Goal: Task Accomplishment & Management: Use online tool/utility

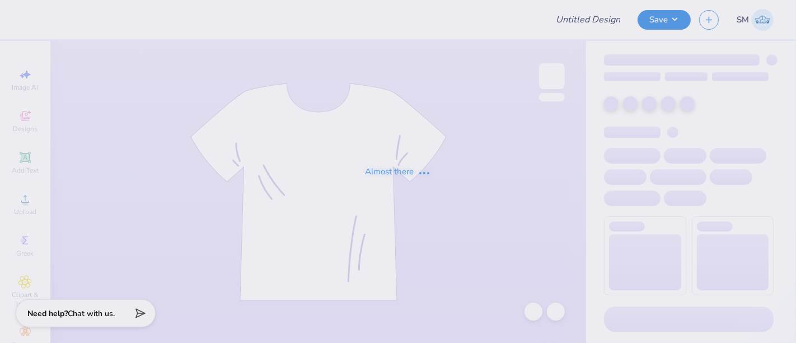
type input "Back to School tank?"
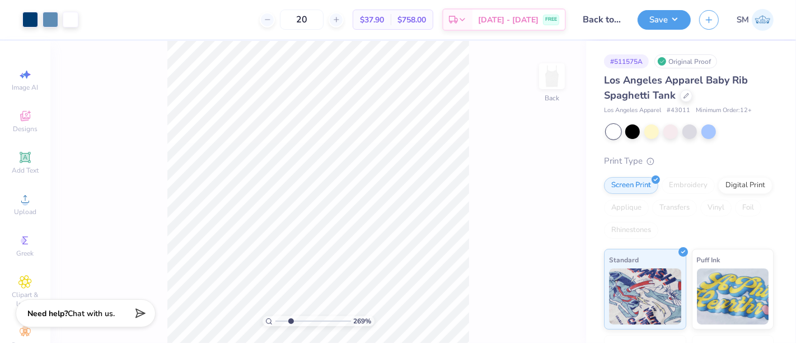
type input "2.69"
click at [291, 322] on input "range" at bounding box center [313, 321] width 76 height 10
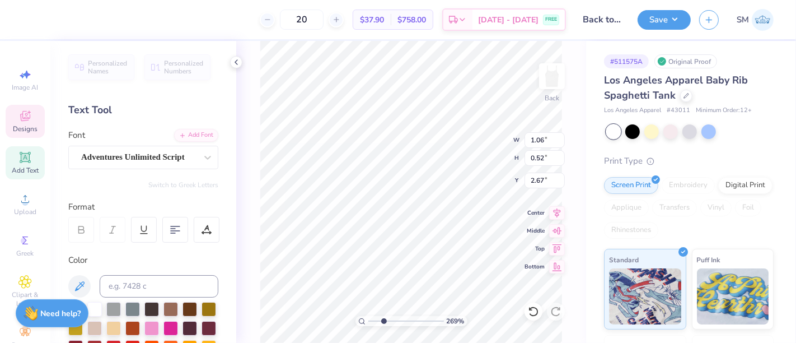
type input "1.06"
type input "0.52"
type input "2.67"
type textarea "Loyal, Ever Lasting"
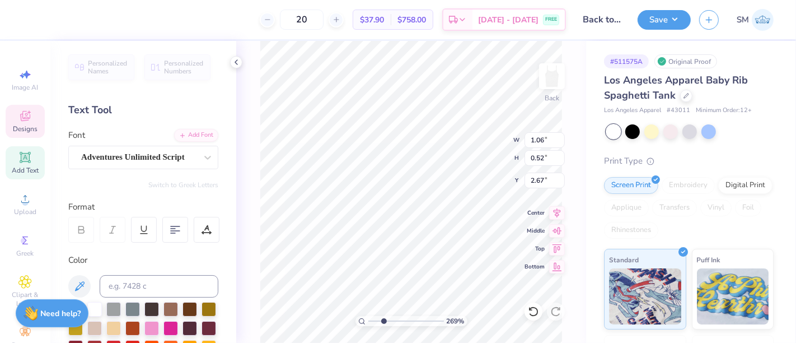
scroll to position [10, 4]
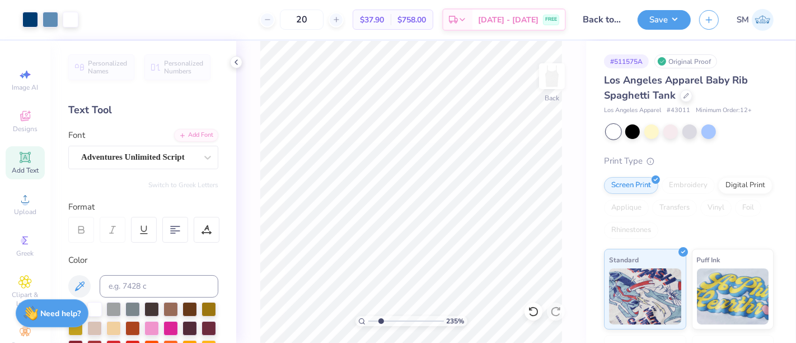
type input "2.35"
click at [381, 324] on input "range" at bounding box center [406, 321] width 76 height 10
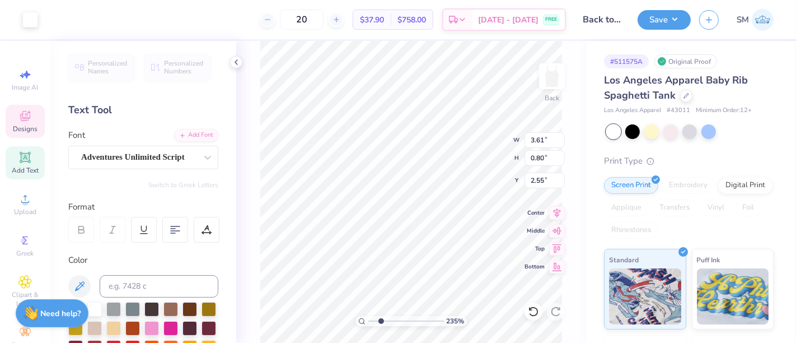
type input "2.55"
type textarea "Loyal, Ever Lasting"
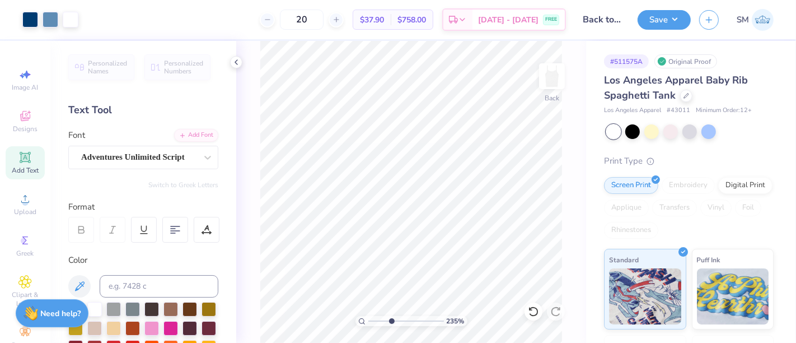
drag, startPoint x: 381, startPoint y: 319, endPoint x: 392, endPoint y: 319, distance: 11.2
type input "3.79"
click at [392, 319] on input "range" at bounding box center [406, 321] width 76 height 10
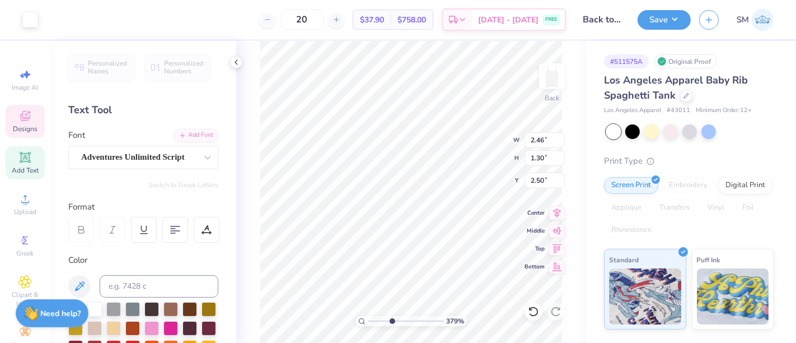
type input "2.50"
type textarea "Loyal, Ever Lasting"
type input "2.46"
type input "1.30"
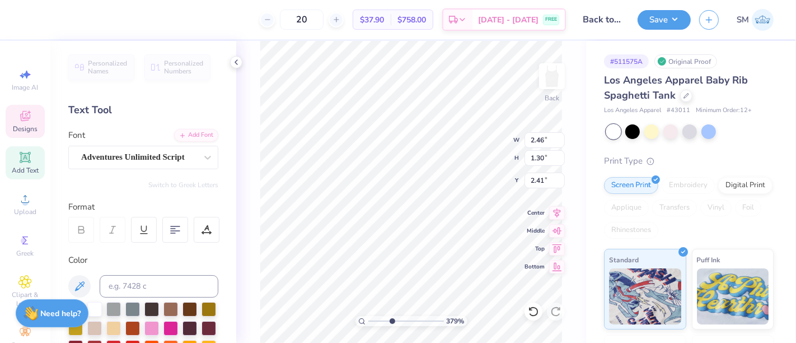
type input "2.30"
click at [122, 155] on div "Adventures Unlimited Script" at bounding box center [139, 156] width 118 height 17
type textarea "Loyal,"
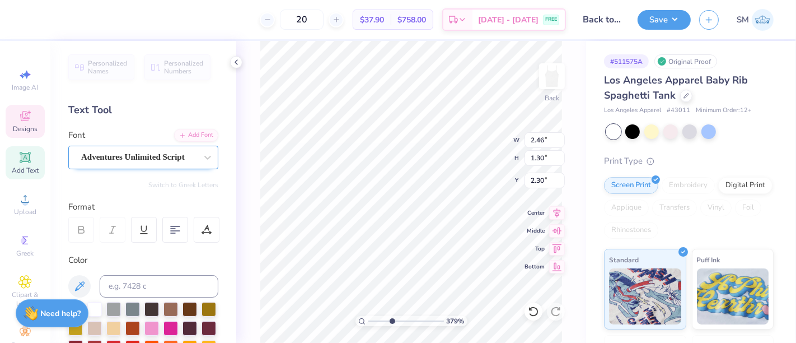
scroll to position [10, 1]
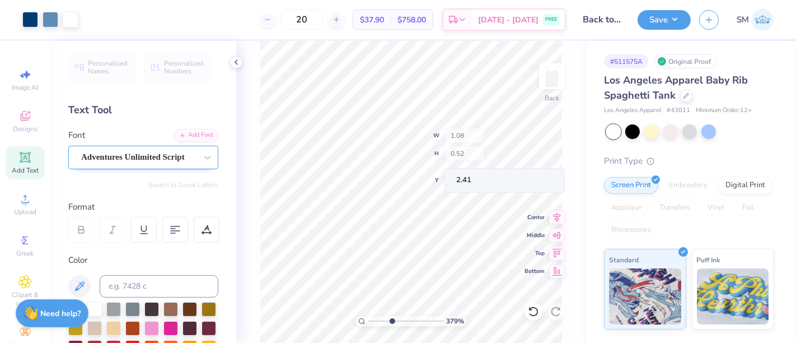
type input "2.41"
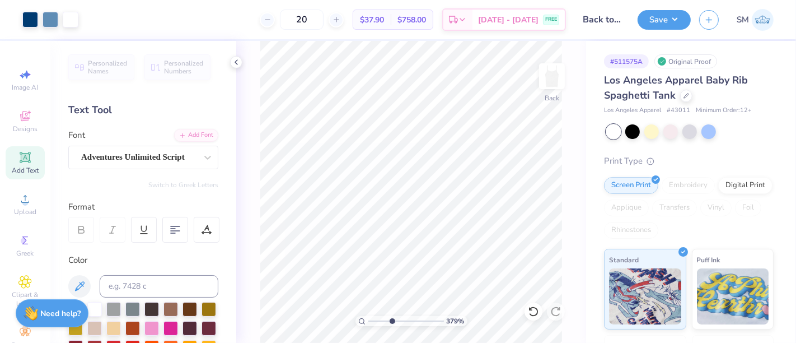
click at [24, 166] on span "Add Text" at bounding box center [25, 170] width 27 height 9
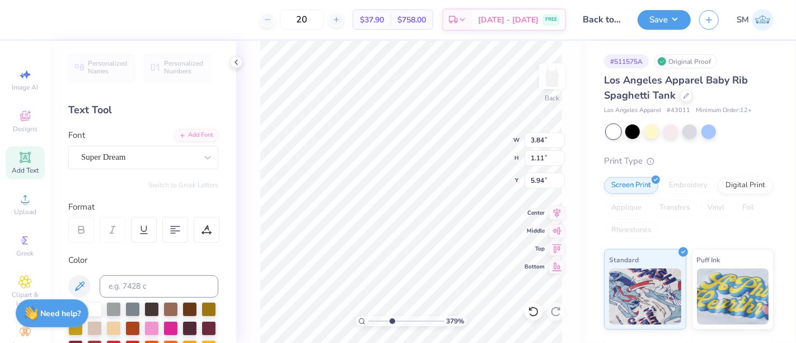
scroll to position [10, 3]
type textarea "Ever Lasting"
click at [131, 160] on div "Super Dream" at bounding box center [139, 156] width 118 height 17
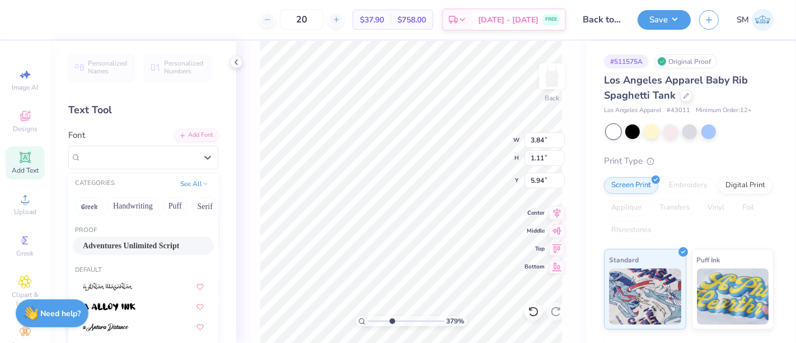
click at [123, 244] on span "Adventures Unlimited Script" at bounding box center [131, 246] width 96 height 12
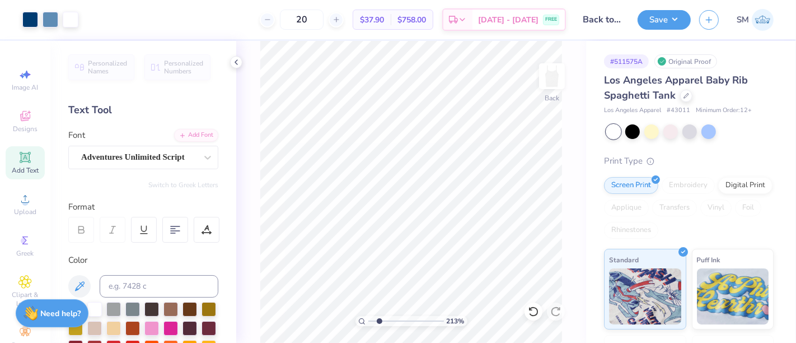
type input "2.08"
click at [379, 322] on input "range" at bounding box center [406, 321] width 76 height 10
type input "2.76"
type input "2.29"
type input "0.43"
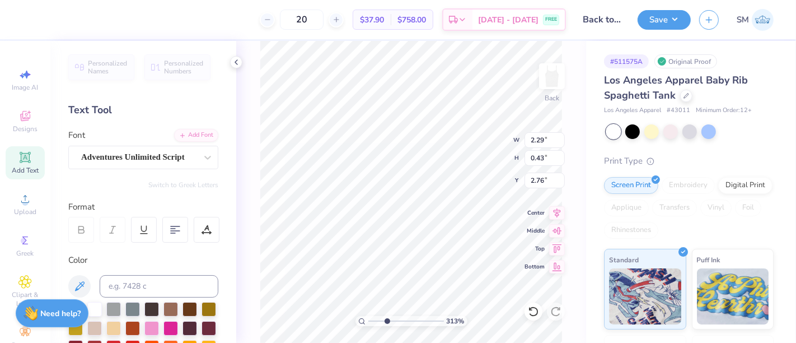
drag, startPoint x: 378, startPoint y: 320, endPoint x: 387, endPoint y: 321, distance: 8.5
type input "3.13"
click at [387, 321] on input "range" at bounding box center [406, 321] width 76 height 10
type input "2.92"
type input "1.43"
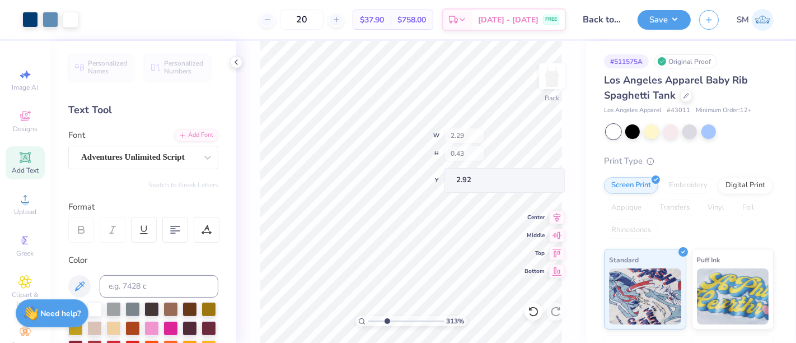
type input "0.27"
type input "3.08"
type input "1.38"
type input "0.44"
type input "2.83"
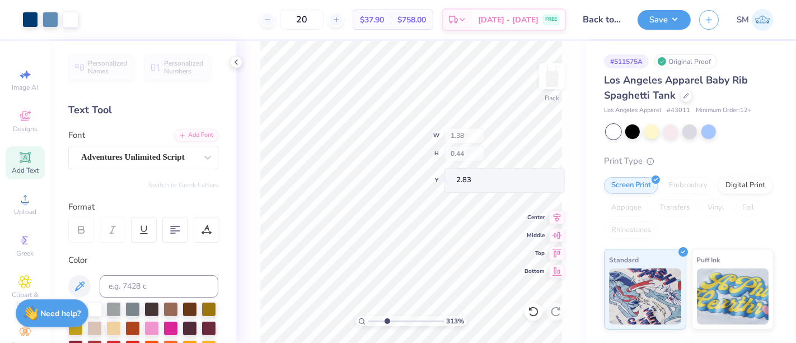
type input "1.43"
type input "0.46"
type input "2.84"
type input "1.43"
type input "0.46"
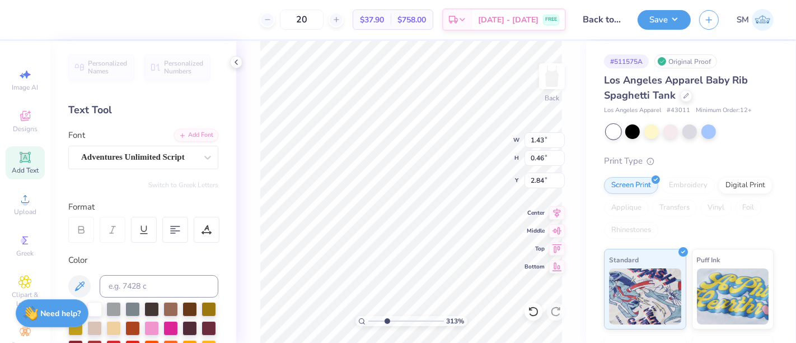
click at [83, 231] on icon at bounding box center [81, 230] width 10 height 10
type input "2.89"
type input "0.76"
type input "0.35"
type input "2.10"
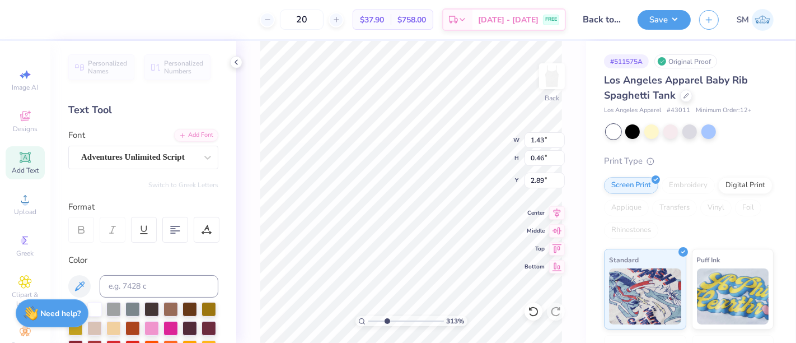
scroll to position [10, 1]
type textarea "Ever Lasting"
type input "1.32"
type input "0.42"
type input "2.91"
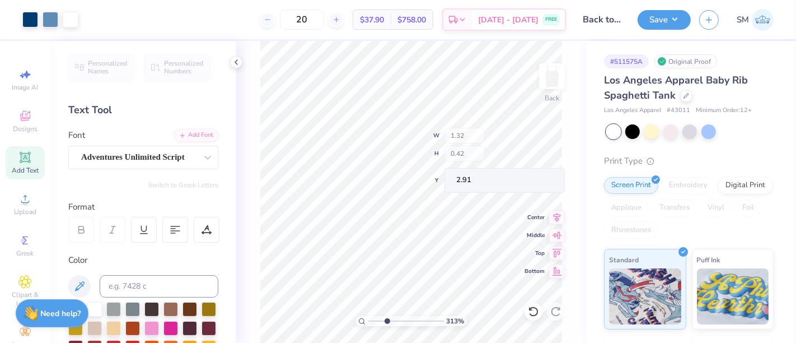
type input "1.36"
type input "0.29"
type input "2.96"
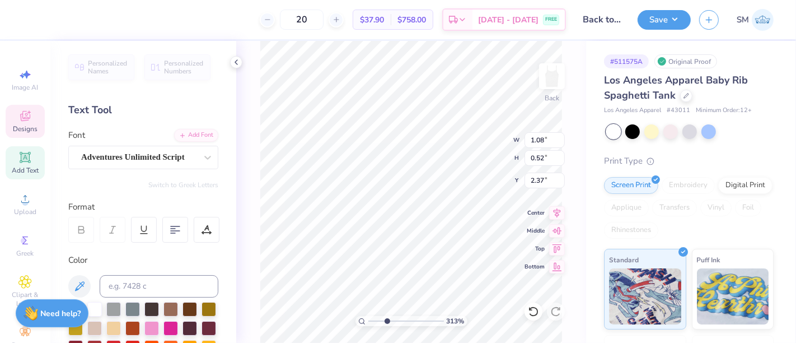
type input "1.08"
type input "0.52"
type input "2.28"
type input "1.36"
type input "0.29"
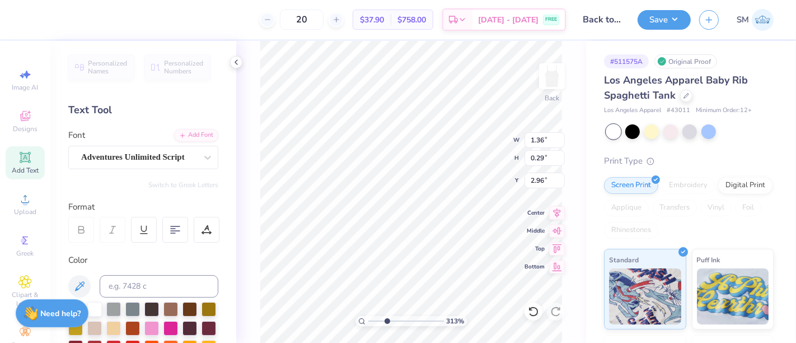
type input "2.91"
type textarea "Ever"
type input "0.63"
type input "0.29"
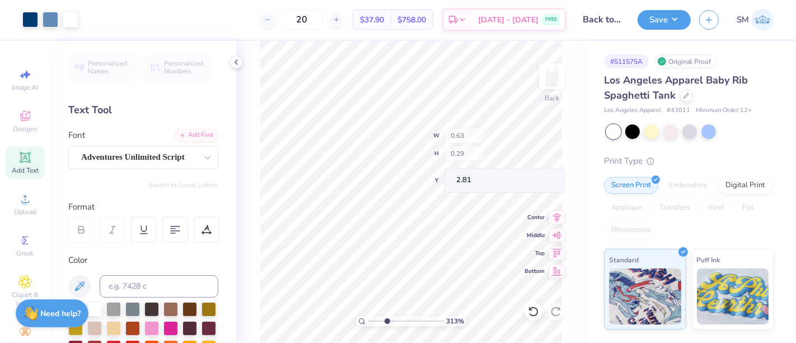
type input "2.81"
click at [20, 167] on span "Add Text" at bounding box center [25, 170] width 27 height 9
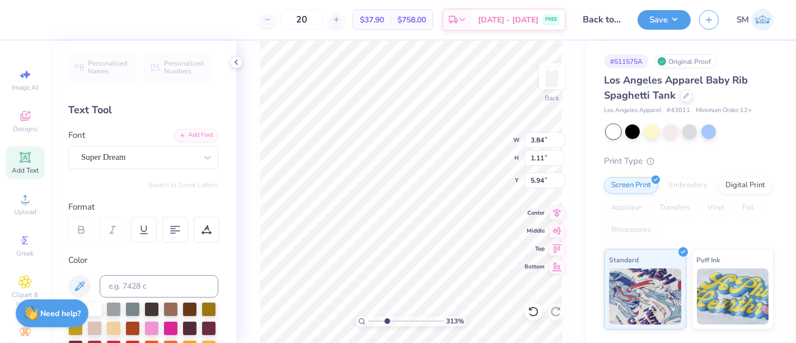
scroll to position [10, 2]
type textarea "Lasting"
click at [107, 142] on div "Font Super Dream" at bounding box center [143, 149] width 150 height 40
click at [105, 151] on div "Super Dream" at bounding box center [139, 156] width 118 height 17
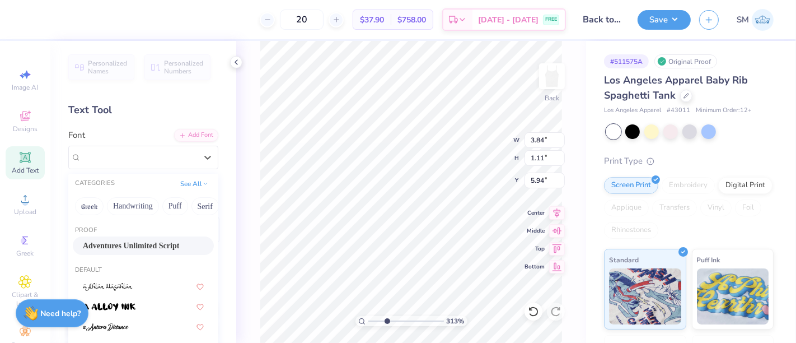
click at [112, 246] on span "Adventures Unlimited Script" at bounding box center [131, 246] width 96 height 12
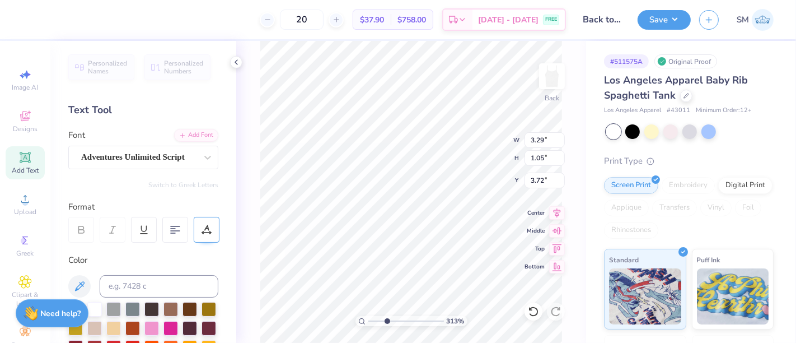
type input "3.72"
type input "0.95"
type input "0.30"
type input "0.95"
type input "0.30"
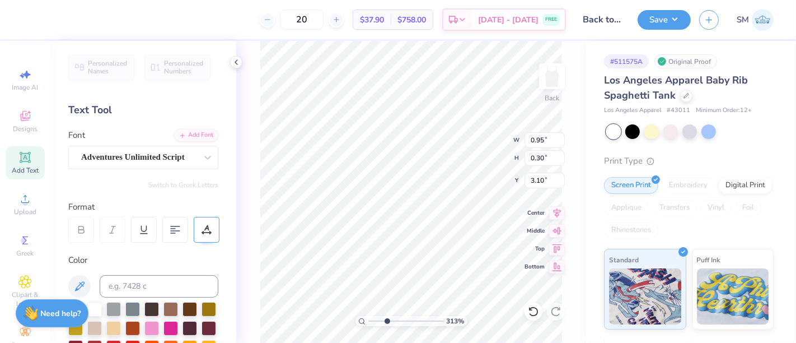
type input "3.10"
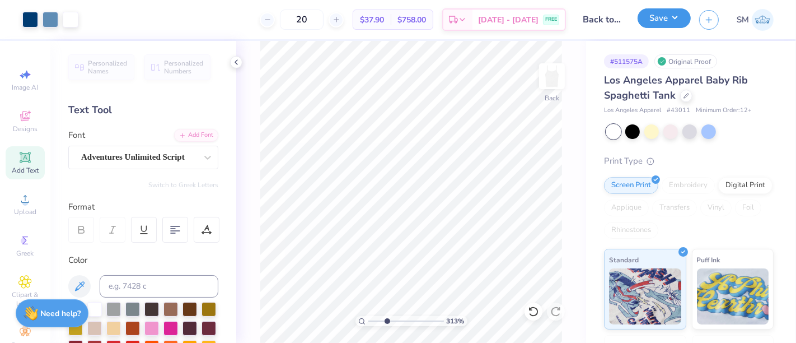
click at [672, 13] on button "Save" at bounding box center [664, 18] width 53 height 20
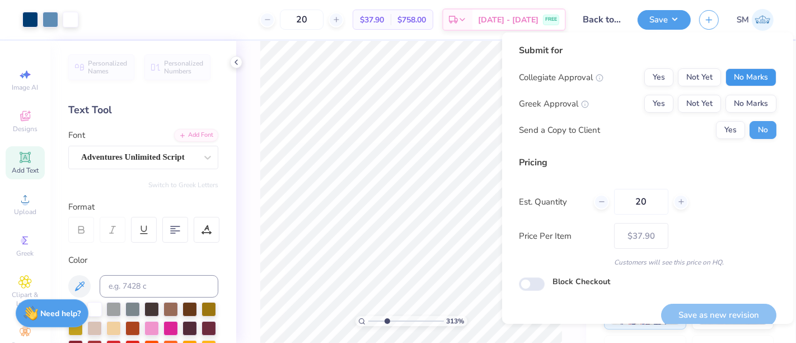
click at [754, 69] on button "No Marks" at bounding box center [751, 77] width 51 height 18
drag, startPoint x: 651, startPoint y: 98, endPoint x: 667, endPoint y: 116, distance: 23.8
click at [651, 99] on button "Yes" at bounding box center [658, 104] width 29 height 18
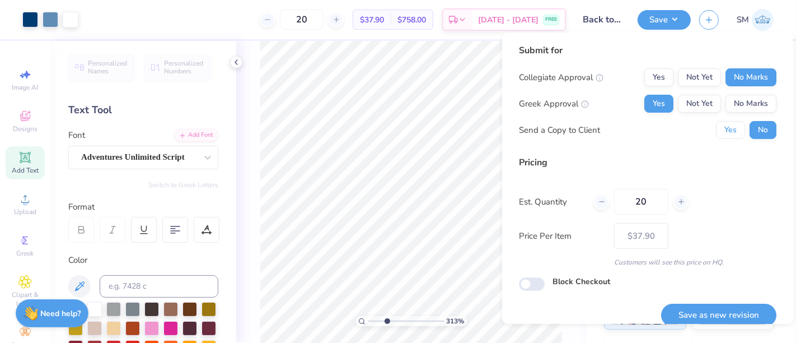
drag, startPoint x: 725, startPoint y: 125, endPoint x: 718, endPoint y: 157, distance: 32.6
click at [726, 129] on button "Yes" at bounding box center [730, 130] width 29 height 18
click at [717, 306] on button "Save as new revision" at bounding box center [718, 314] width 115 height 23
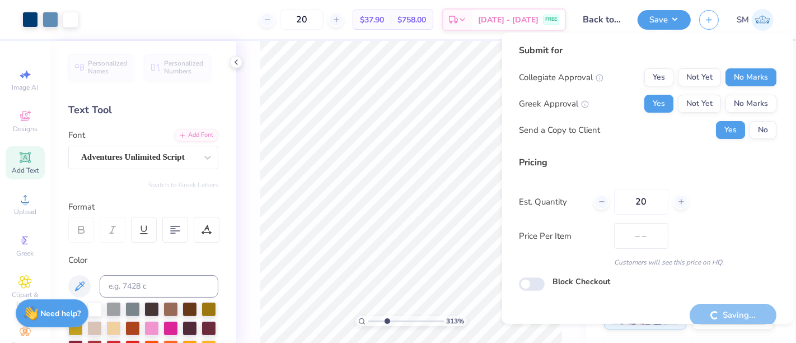
type input "$37.90"
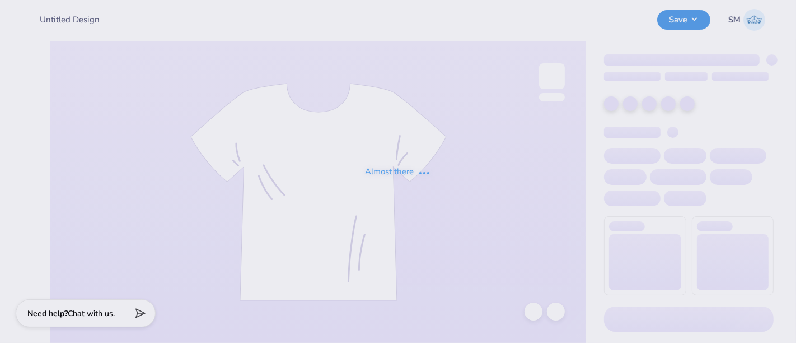
type input "Back to School tank?"
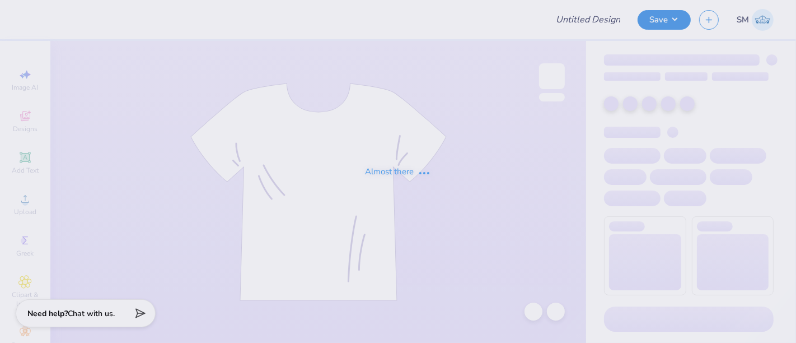
type input "DSP DOG FR 25"
type input "75"
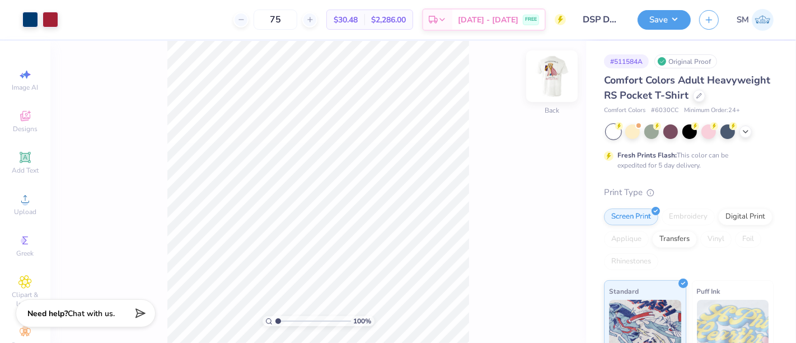
click at [559, 69] on img at bounding box center [552, 76] width 45 height 45
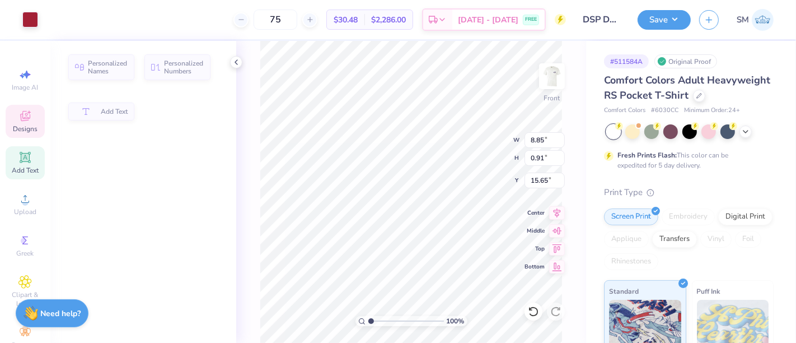
type input "8.85"
type input "0.91"
type input "15.65"
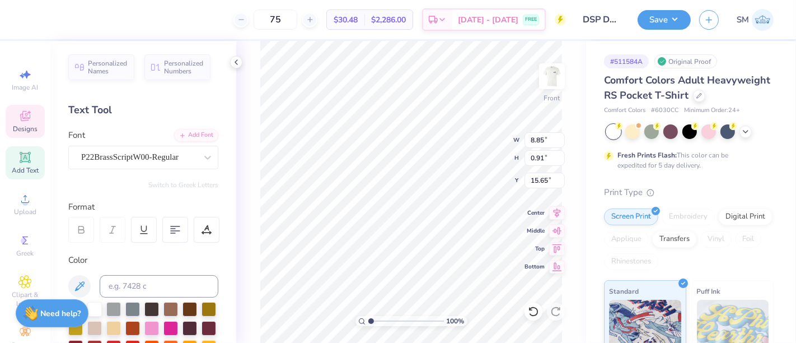
scroll to position [10, 1]
type textarea "Fall Recruitment 2025"
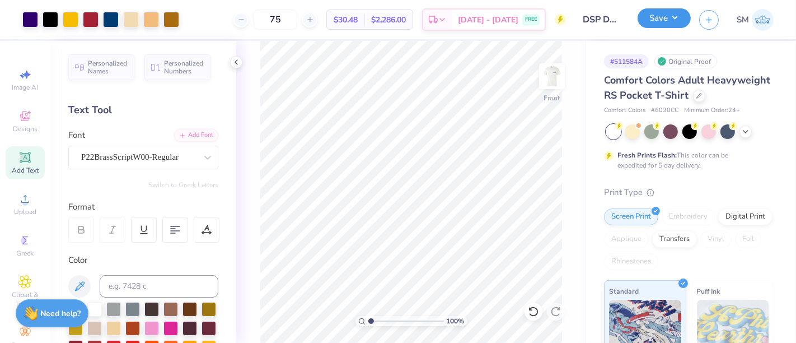
click at [674, 18] on button "Save" at bounding box center [664, 18] width 53 height 20
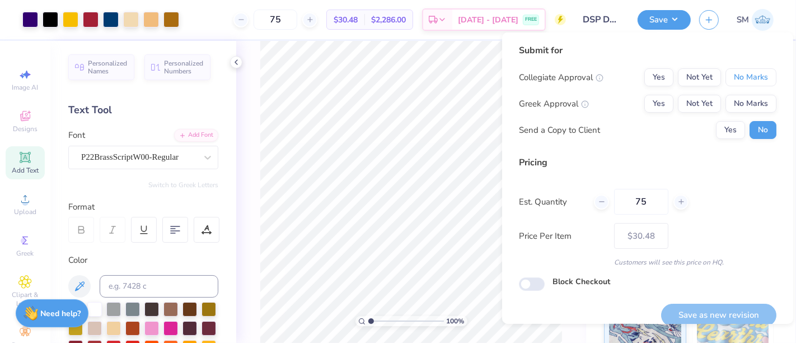
drag, startPoint x: 732, startPoint y: 76, endPoint x: 699, endPoint y: 91, distance: 36.6
click at [732, 77] on button "No Marks" at bounding box center [751, 77] width 51 height 18
click at [656, 100] on button "Yes" at bounding box center [658, 104] width 29 height 18
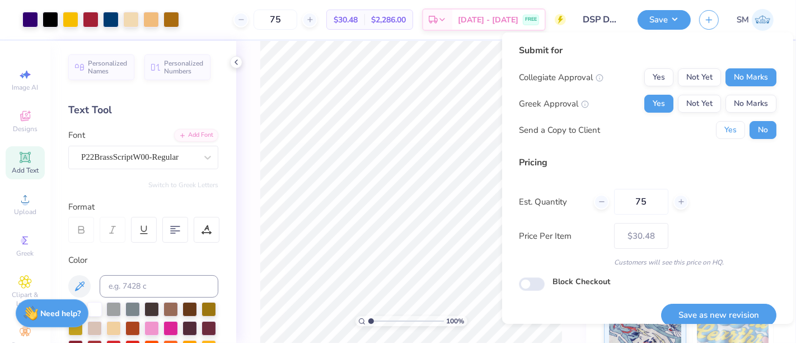
drag, startPoint x: 721, startPoint y: 132, endPoint x: 726, endPoint y: 193, distance: 61.2
click at [721, 135] on button "Yes" at bounding box center [730, 130] width 29 height 18
drag, startPoint x: 721, startPoint y: 315, endPoint x: 729, endPoint y: 275, distance: 41.2
click at [721, 316] on button "Save as new revision" at bounding box center [718, 314] width 115 height 23
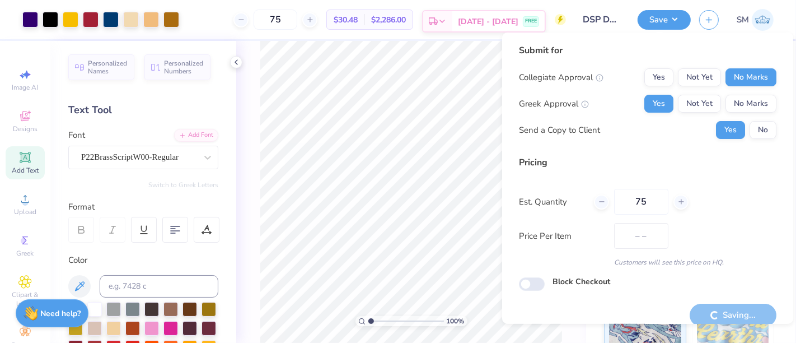
type input "$30.48"
